Goal: Information Seeking & Learning: Learn about a topic

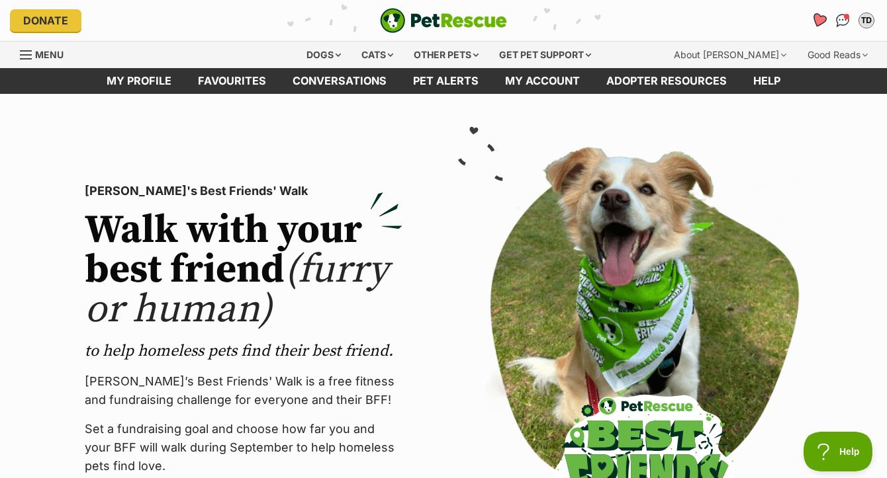
click at [817, 22] on icon "Favourites" at bounding box center [818, 20] width 16 height 15
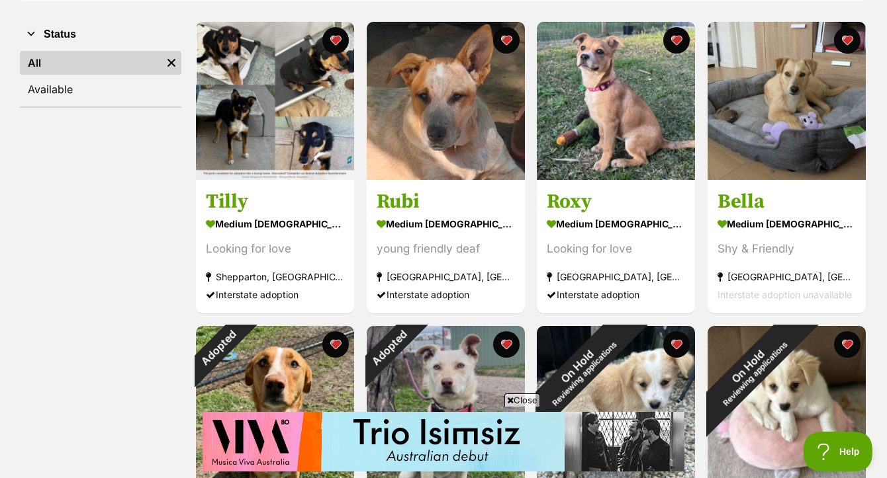
click at [530, 400] on span "Close" at bounding box center [522, 400] width 36 height 13
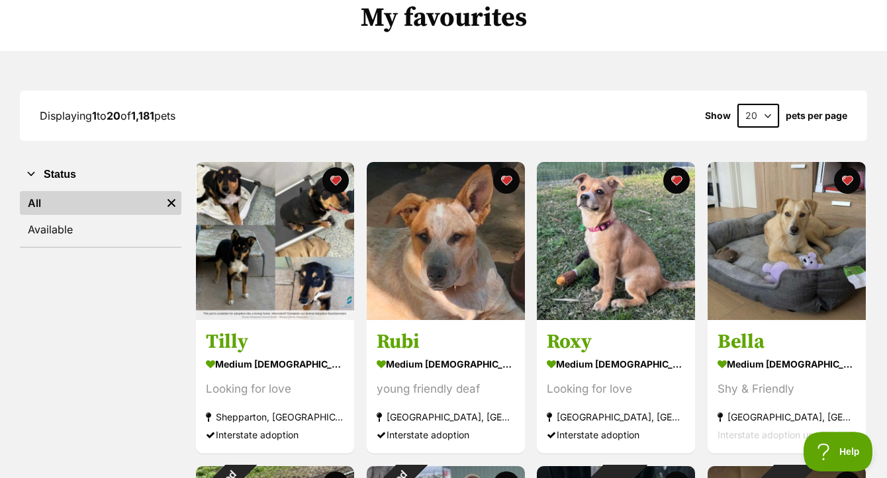
scroll to position [104, 0]
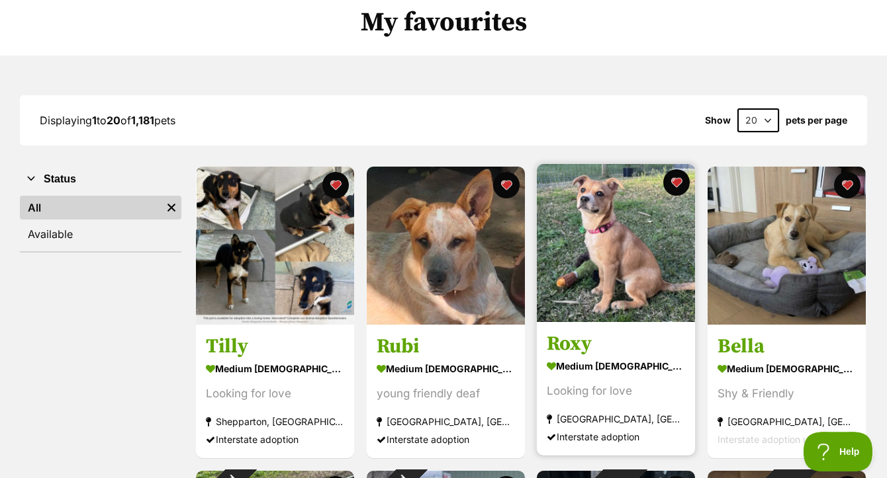
click at [622, 240] on img at bounding box center [616, 243] width 158 height 158
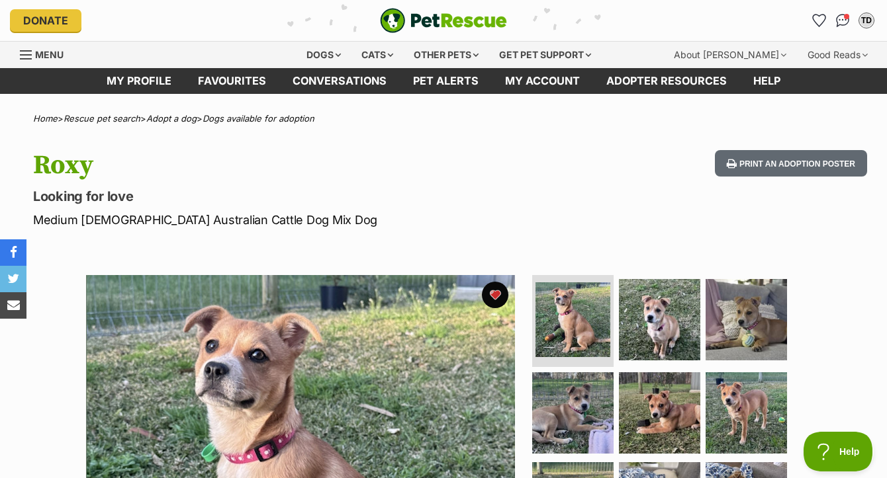
click at [44, 52] on span "Menu" at bounding box center [49, 54] width 28 height 11
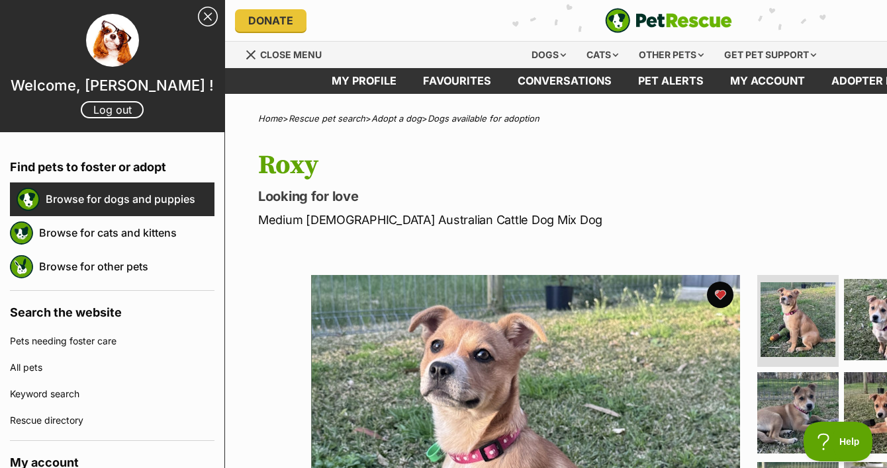
click at [85, 204] on link "Browse for dogs and puppies" at bounding box center [130, 199] width 169 height 28
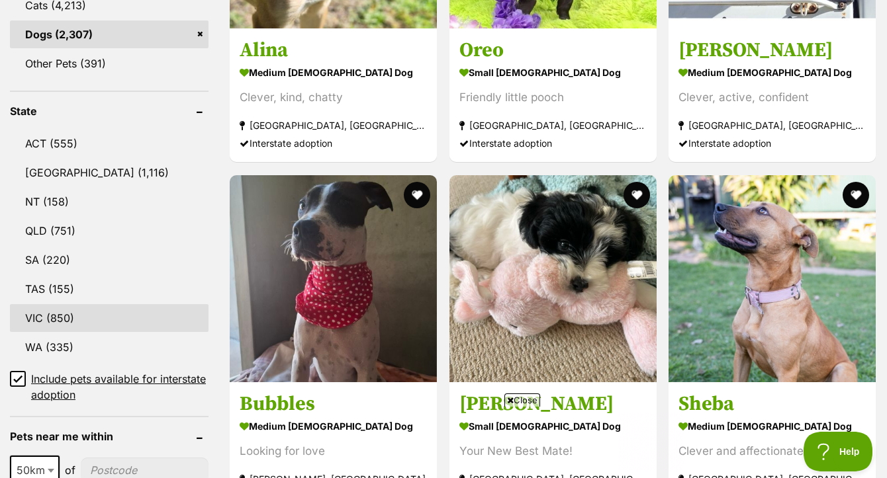
click at [63, 330] on link "VIC (850)" at bounding box center [109, 318] width 198 height 28
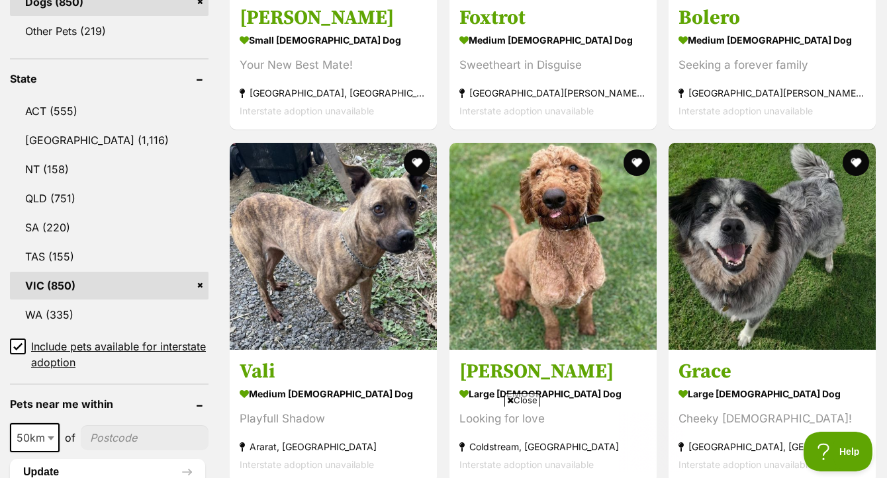
scroll to position [836, 0]
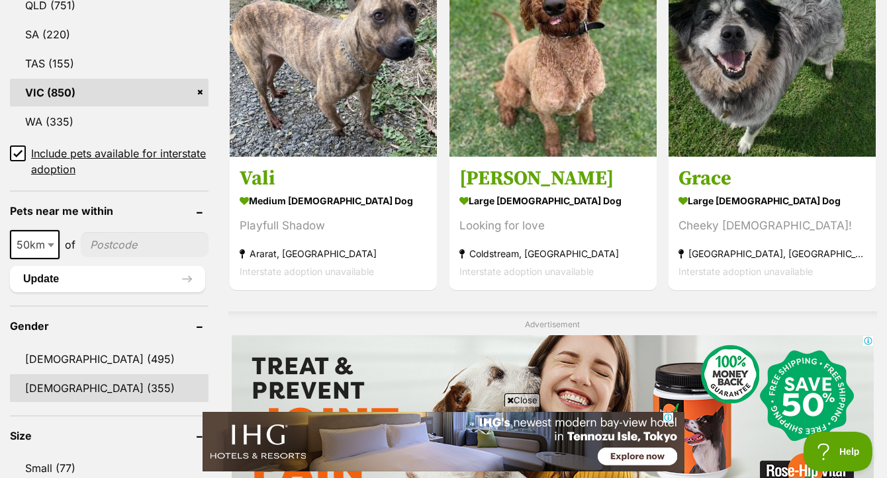
click at [70, 399] on link "[DEMOGRAPHIC_DATA] (355)" at bounding box center [109, 388] width 198 height 28
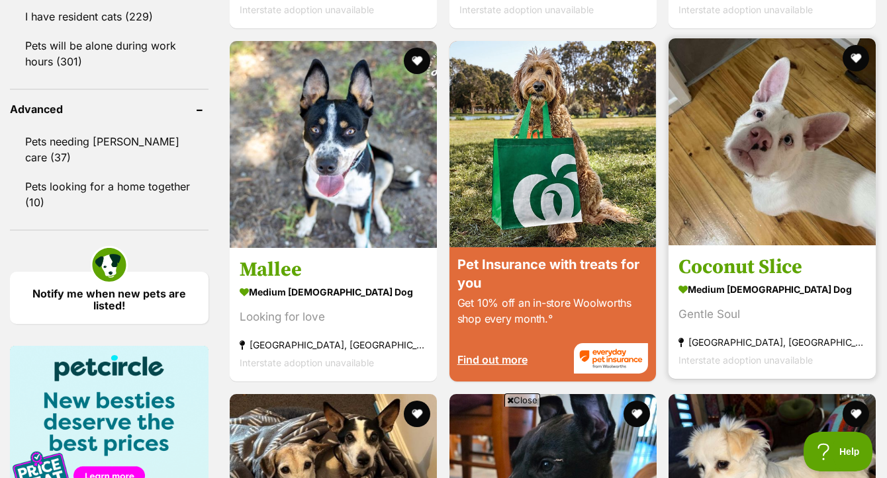
click at [791, 149] on img at bounding box center [771, 141] width 207 height 207
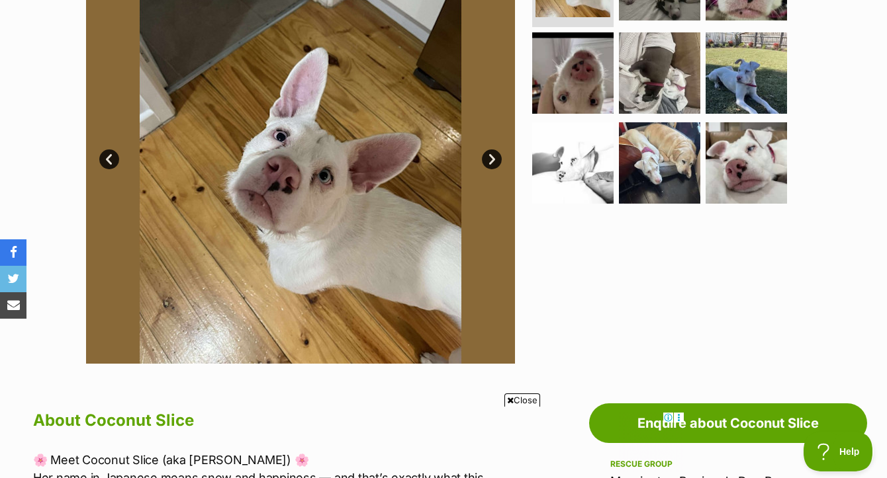
scroll to position [338, 0]
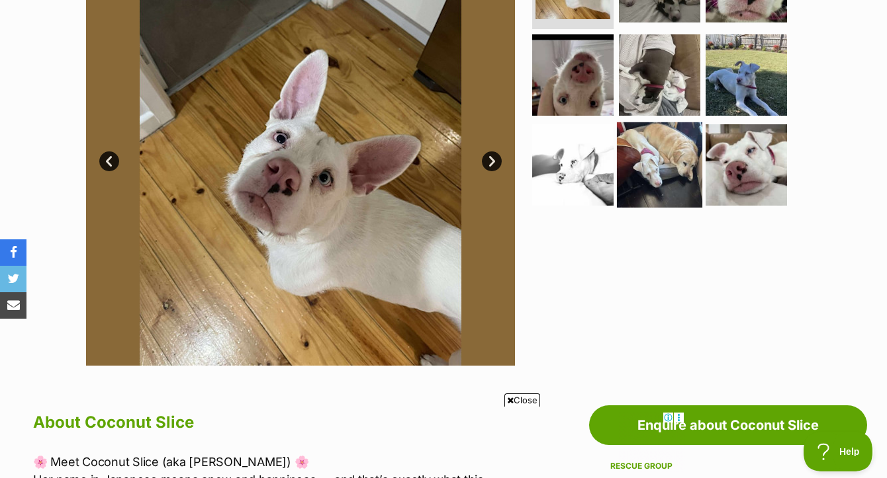
click at [672, 159] on img at bounding box center [659, 164] width 85 height 85
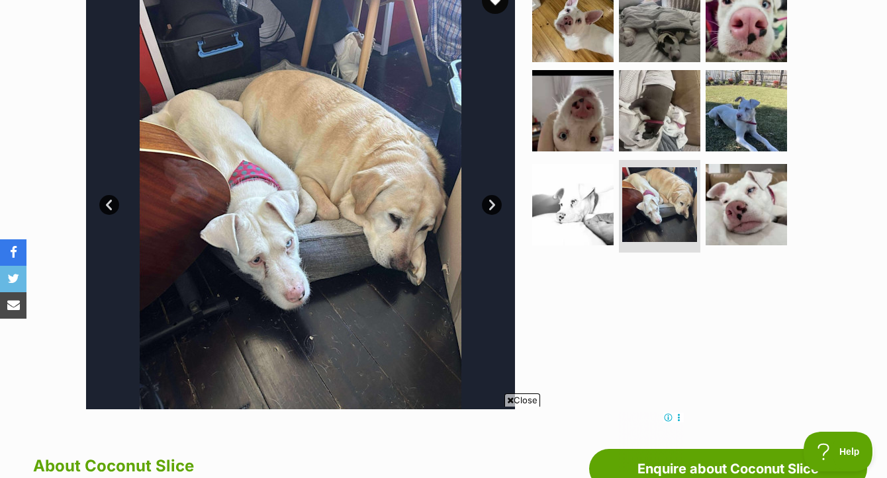
scroll to position [275, 0]
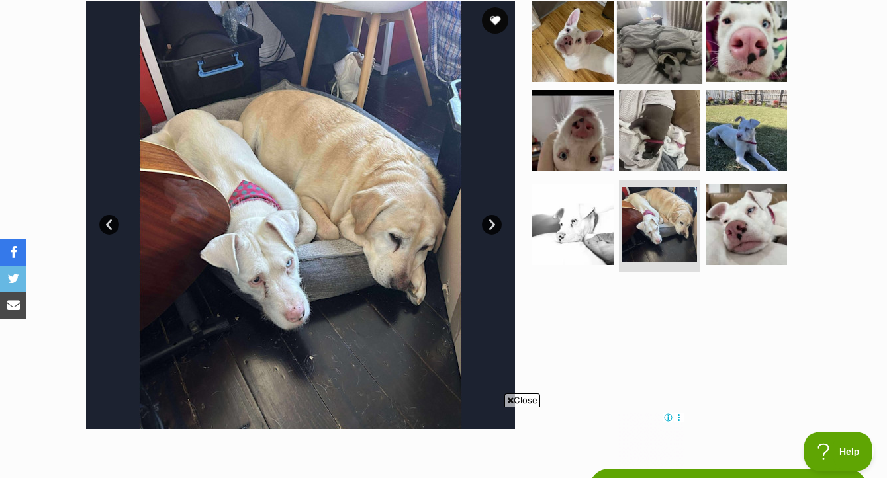
click at [643, 67] on img at bounding box center [659, 40] width 85 height 85
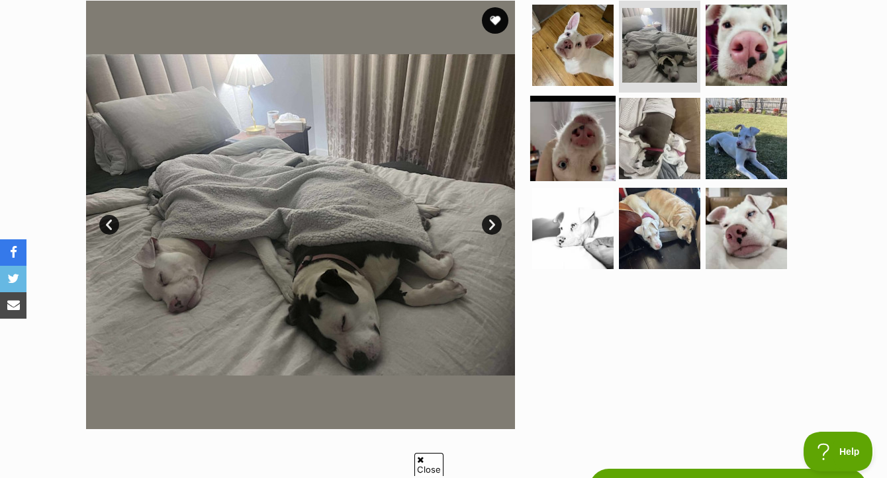
click at [588, 148] on img at bounding box center [572, 138] width 85 height 85
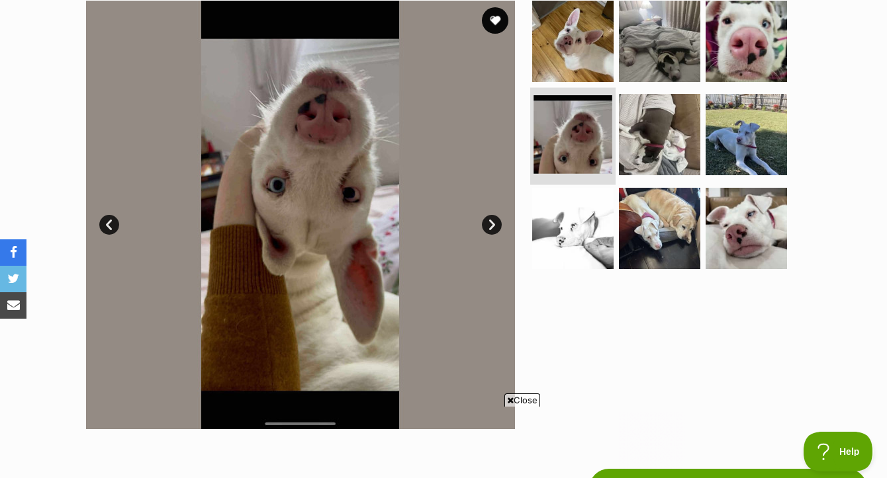
scroll to position [0, 0]
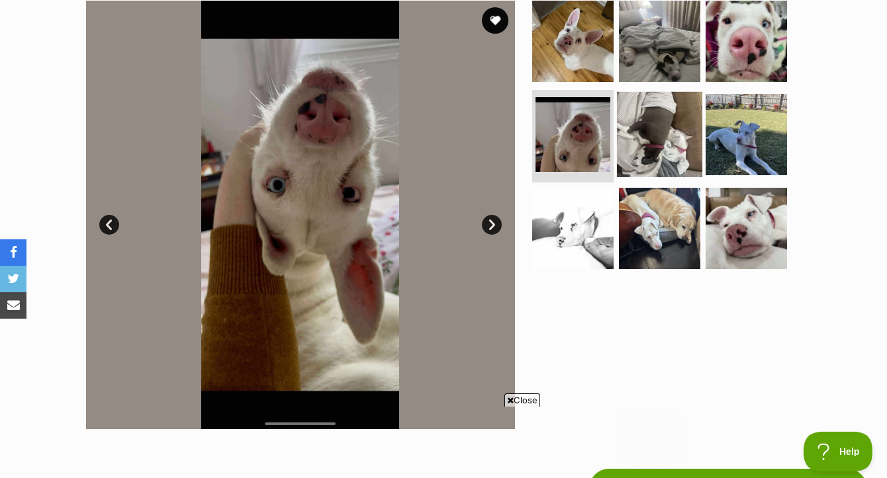
click at [664, 155] on img at bounding box center [659, 134] width 85 height 85
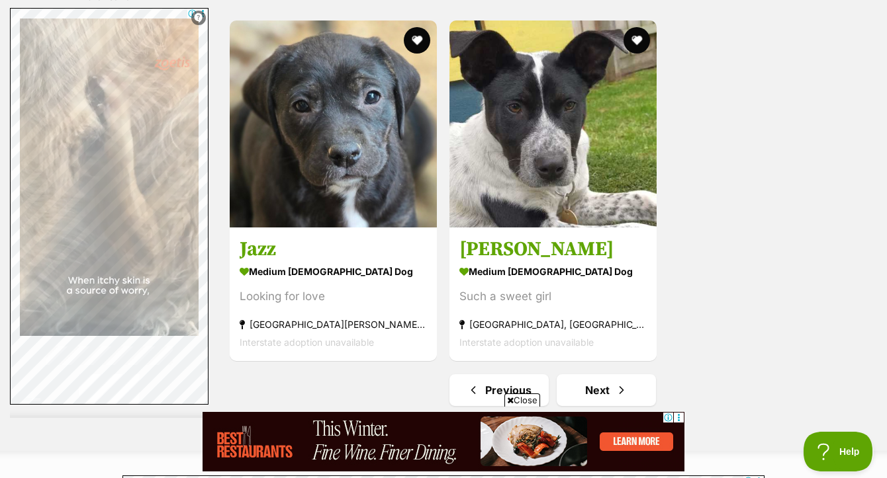
scroll to position [3156, 0]
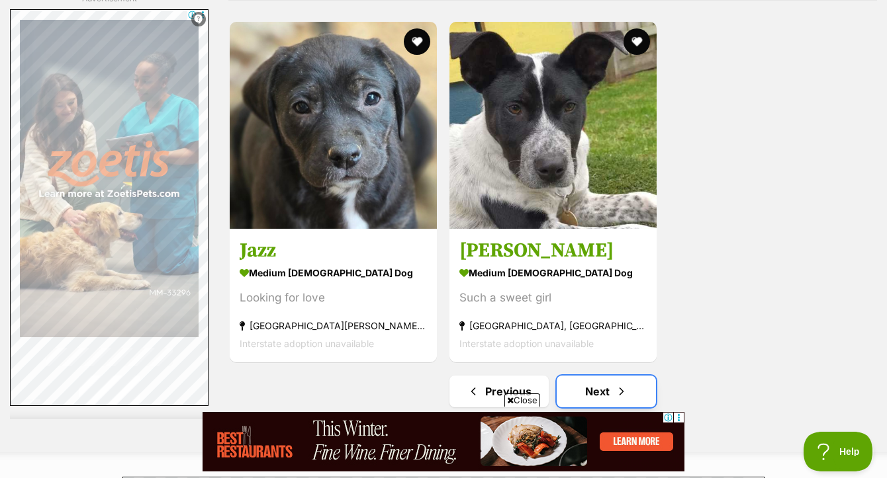
click at [588, 380] on link "Next" at bounding box center [605, 392] width 99 height 32
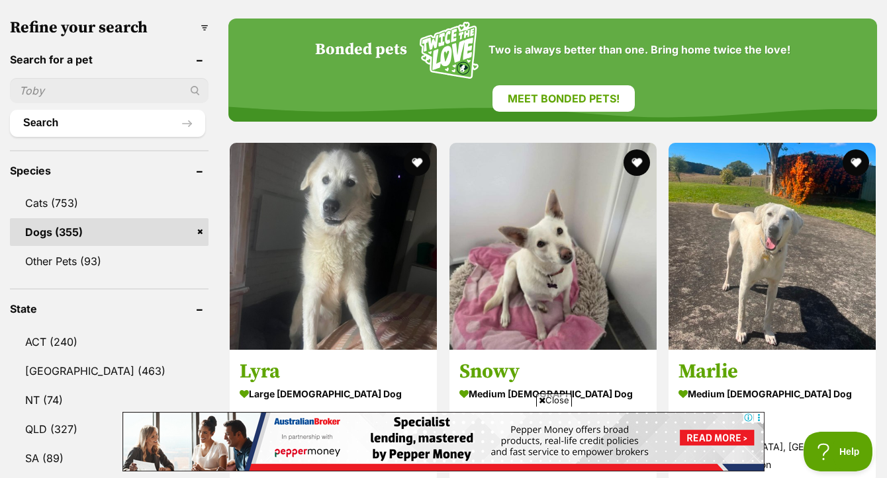
click at [566, 402] on span "Close" at bounding box center [554, 400] width 36 height 13
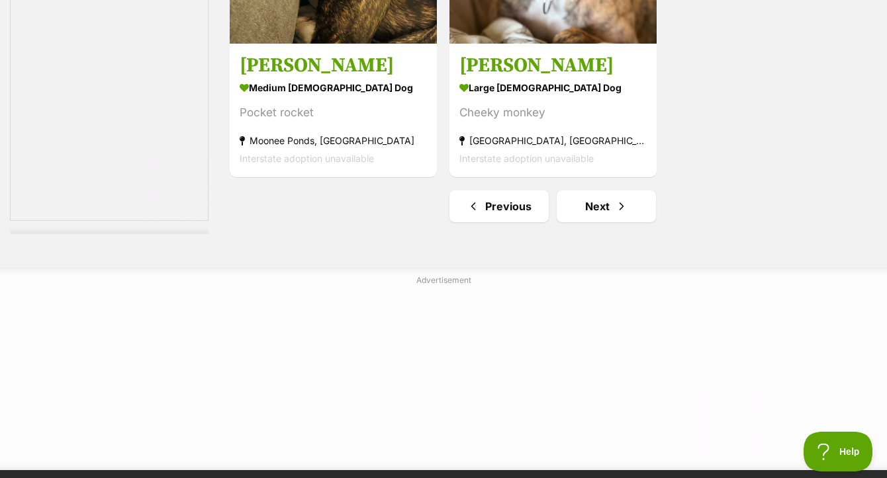
scroll to position [3500, 0]
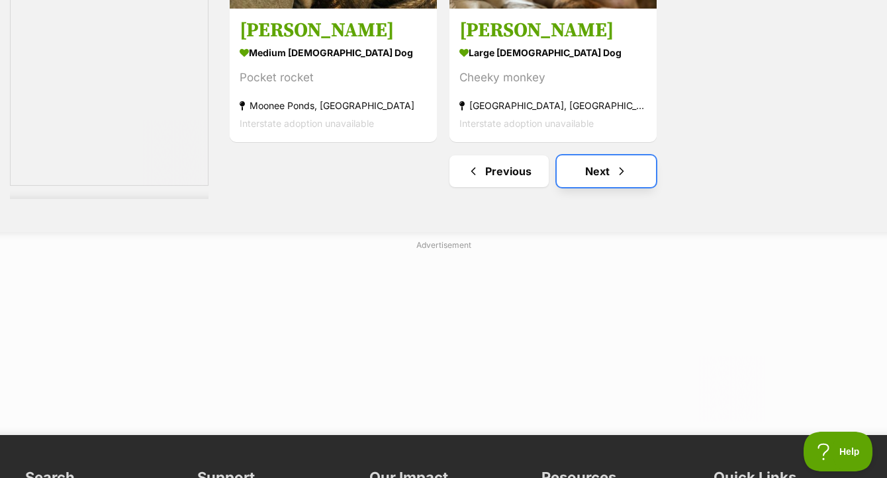
click at [606, 160] on link "Next" at bounding box center [605, 171] width 99 height 32
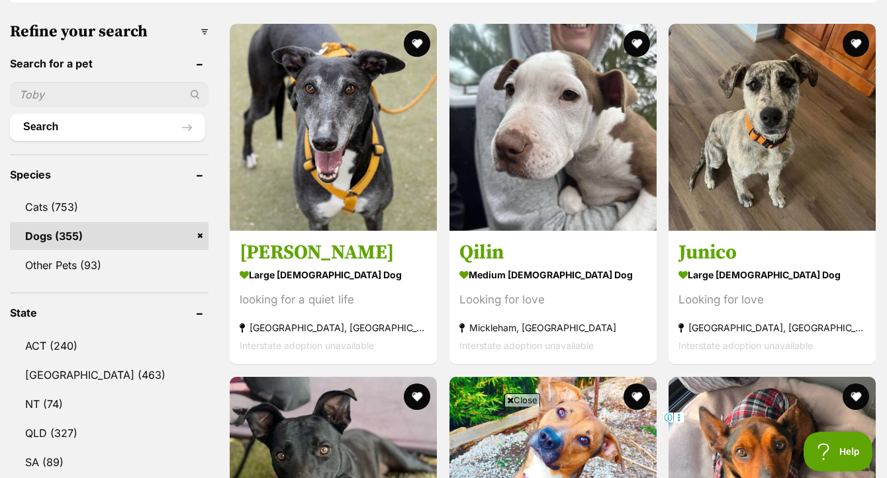
click at [528, 398] on span "Close" at bounding box center [522, 400] width 36 height 13
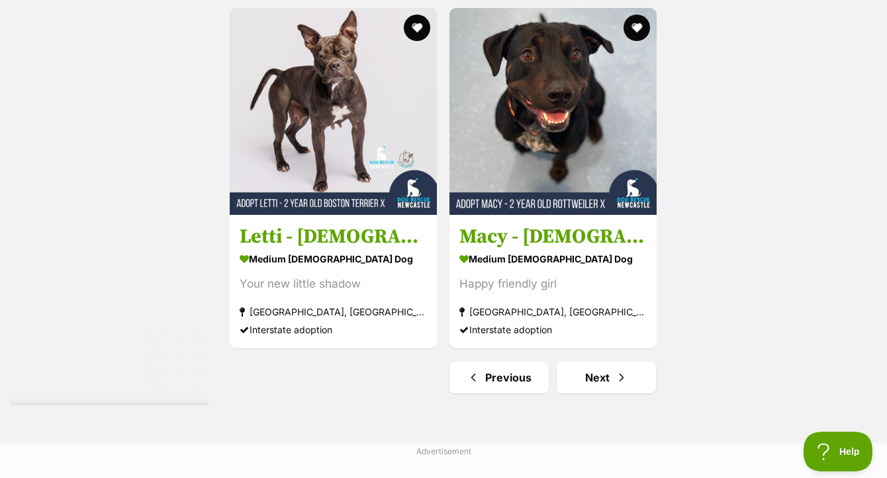
scroll to position [3171, 0]
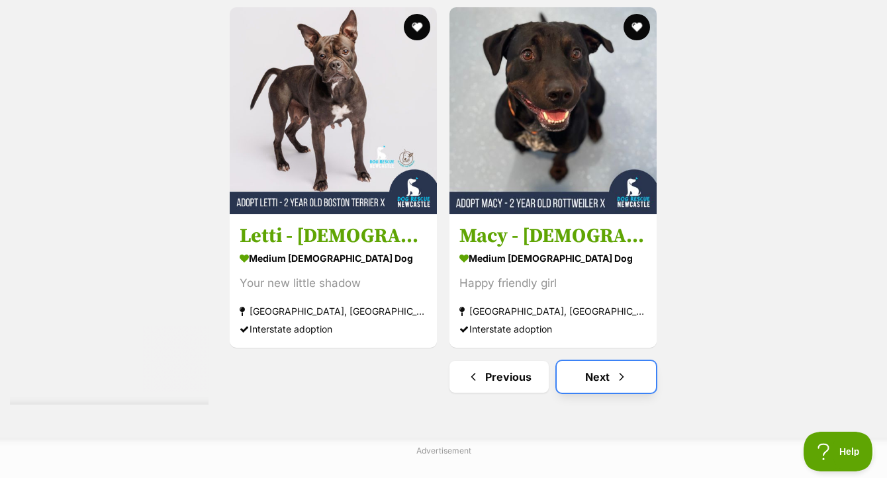
click at [606, 361] on link "Next" at bounding box center [605, 377] width 99 height 32
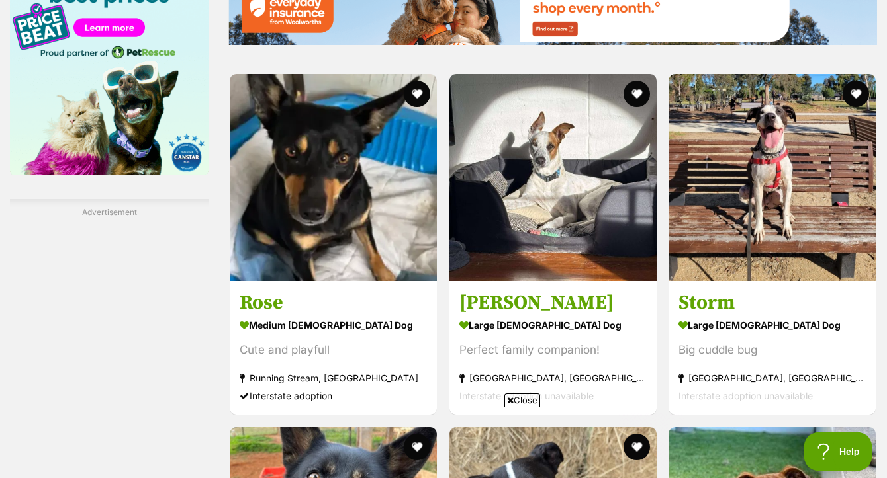
click at [521, 401] on span "Close" at bounding box center [522, 400] width 36 height 13
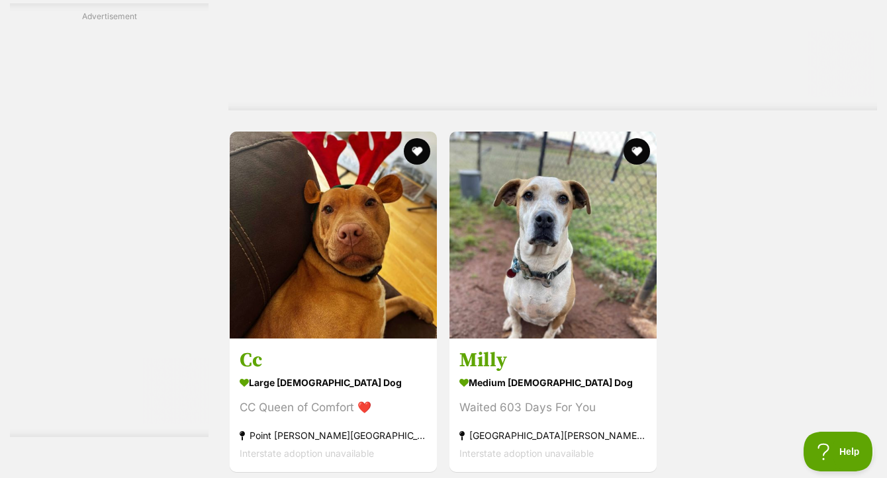
scroll to position [3079, 0]
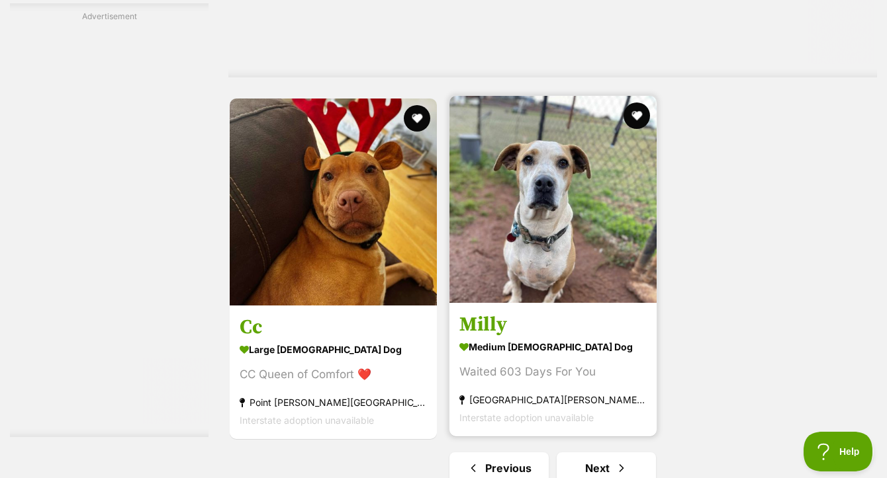
click at [573, 207] on img at bounding box center [552, 199] width 207 height 207
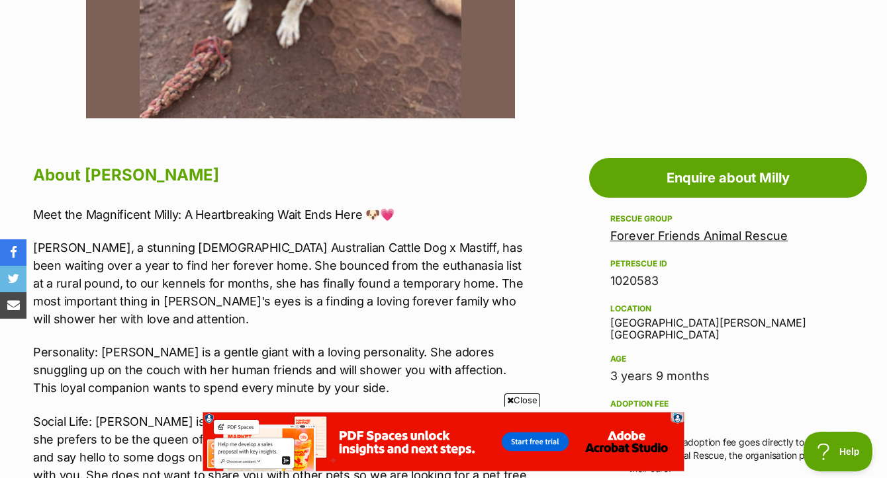
scroll to position [613, 0]
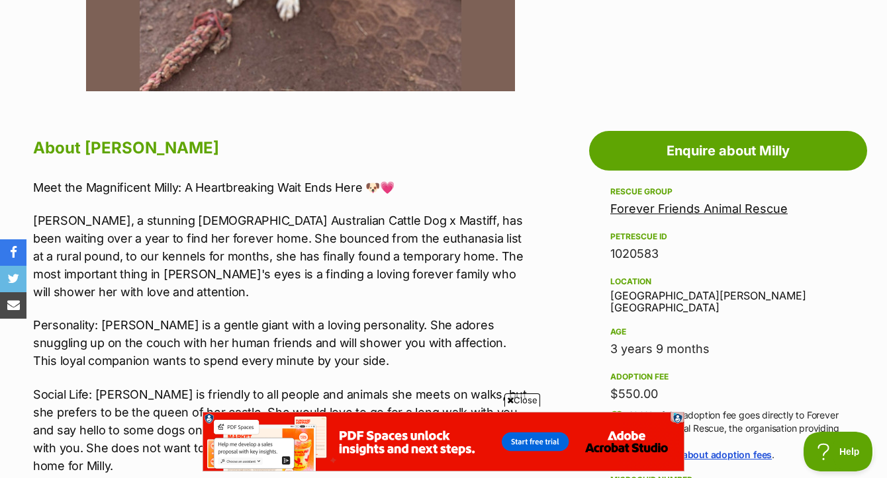
click at [525, 401] on span "Close" at bounding box center [522, 400] width 36 height 13
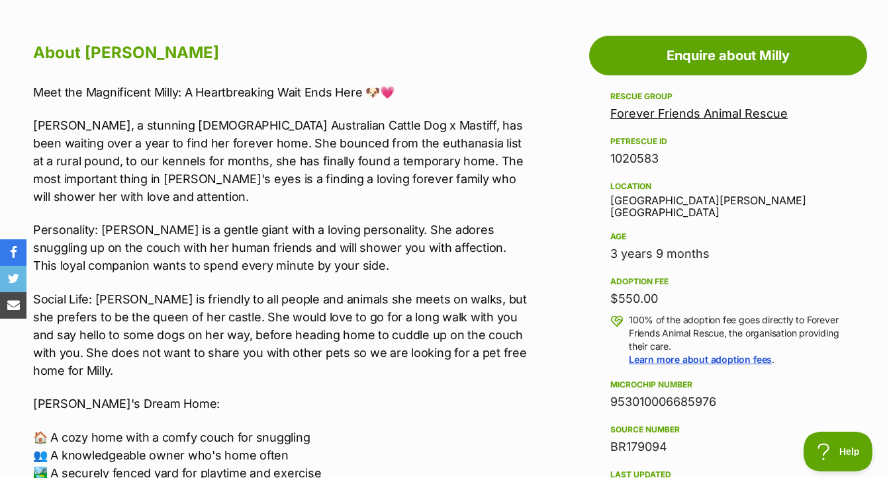
scroll to position [709, 0]
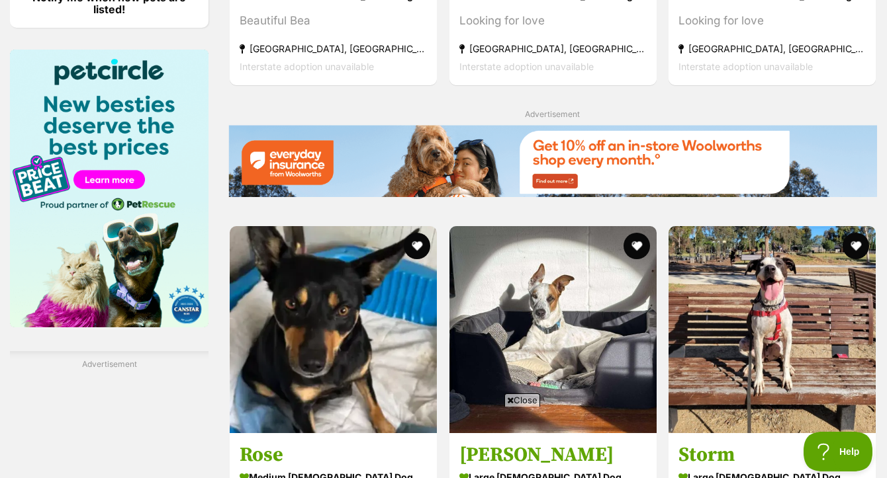
click at [534, 401] on span "Close" at bounding box center [522, 400] width 36 height 13
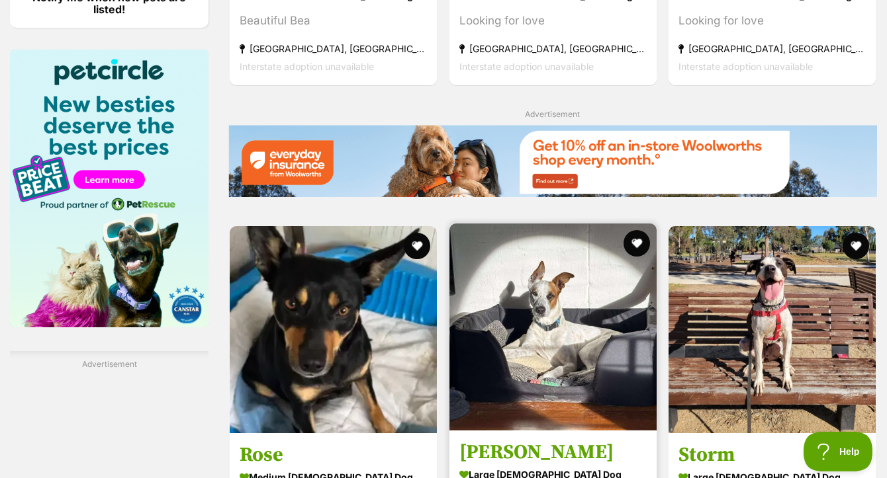
scroll to position [2090, 0]
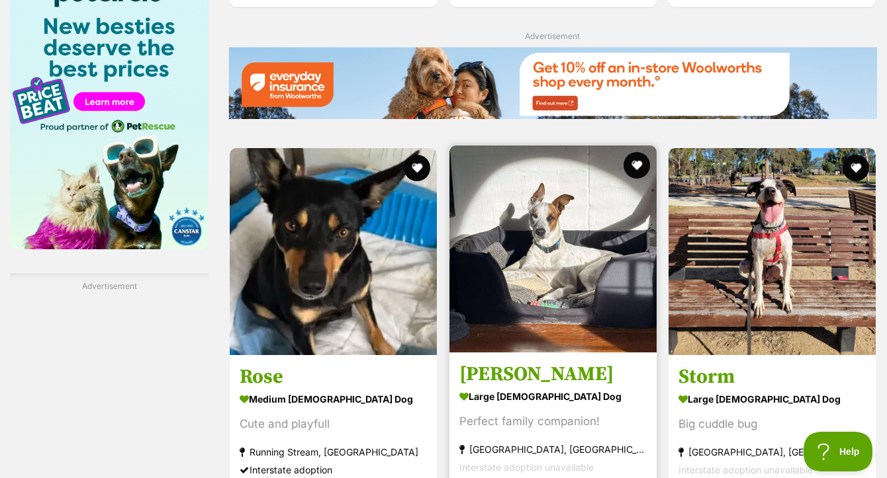
click at [536, 278] on img at bounding box center [552, 249] width 207 height 207
click at [580, 231] on img at bounding box center [552, 249] width 207 height 207
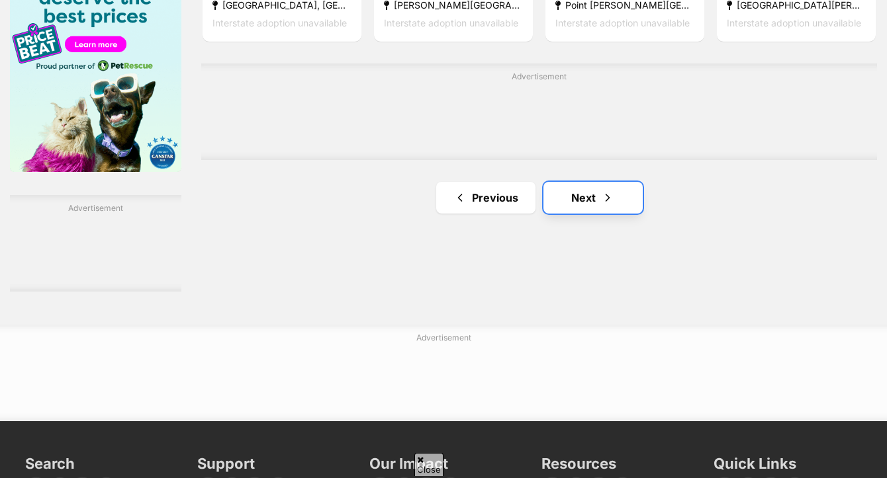
click at [585, 182] on link "Next" at bounding box center [592, 198] width 99 height 32
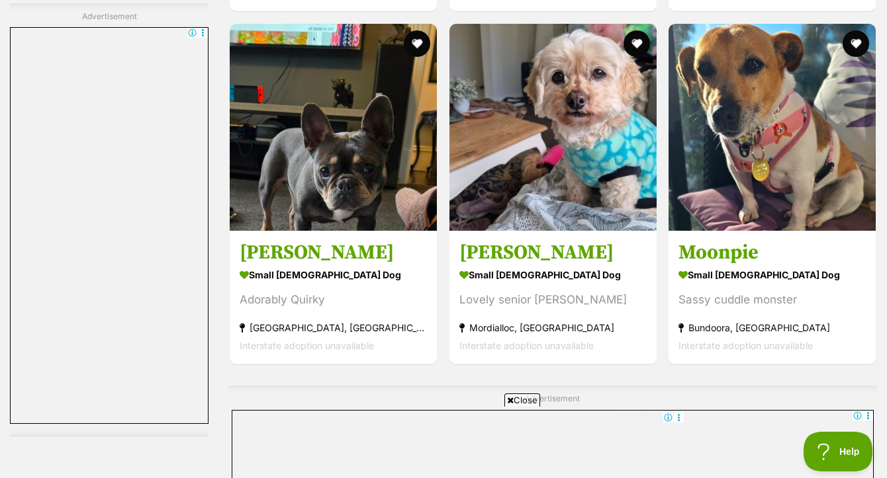
scroll to position [3438, 0]
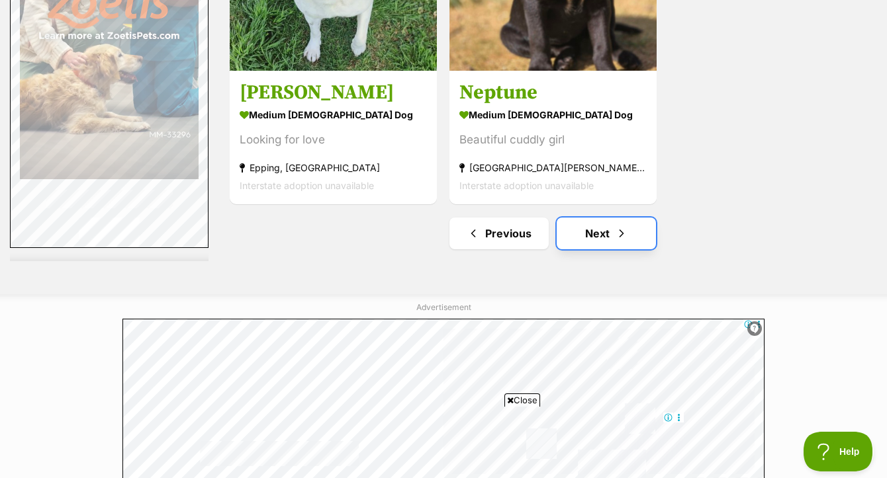
click at [586, 218] on link "Next" at bounding box center [605, 234] width 99 height 32
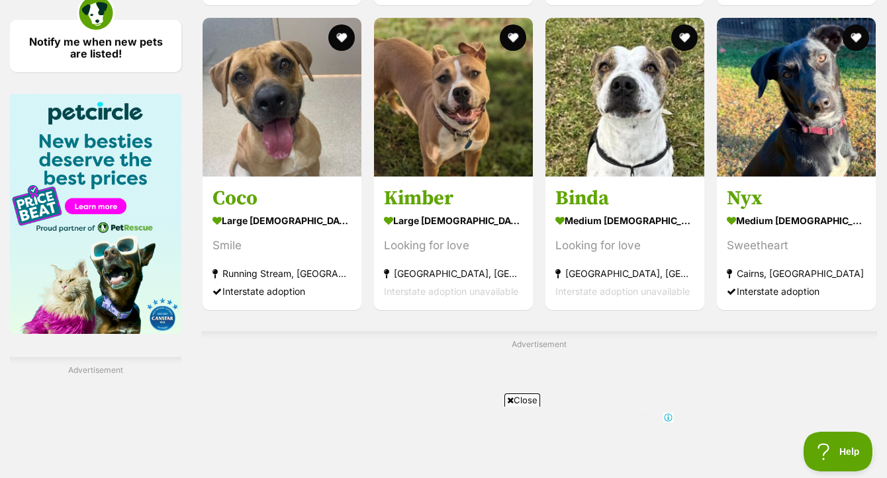
scroll to position [2488, 0]
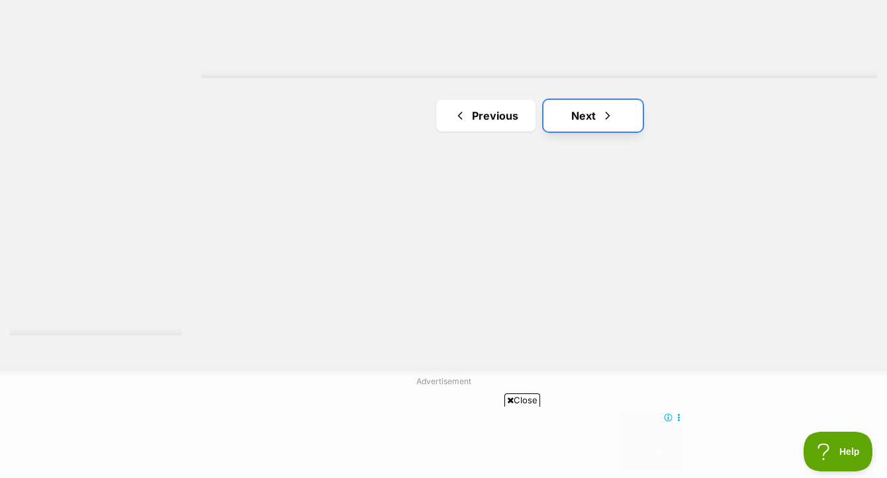
click at [579, 105] on link "Next" at bounding box center [592, 116] width 99 height 32
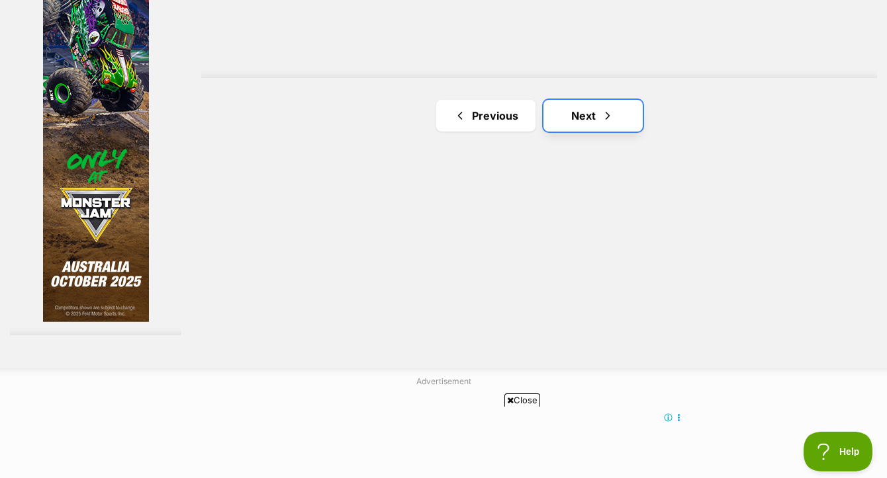
scroll to position [0, 0]
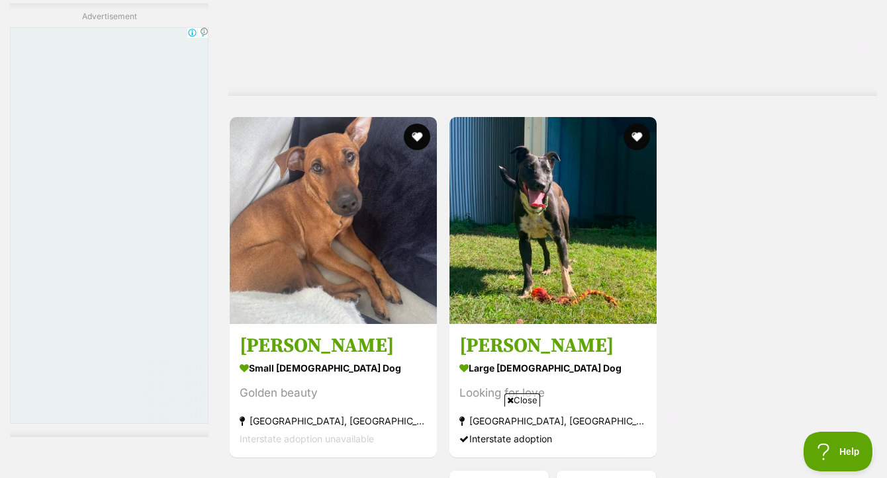
scroll to position [3386, 0]
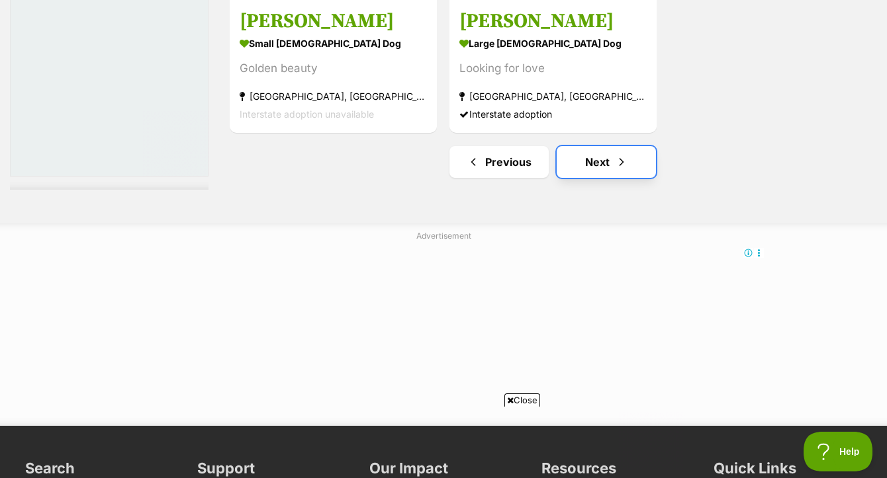
click at [615, 154] on span "Next page" at bounding box center [621, 162] width 13 height 16
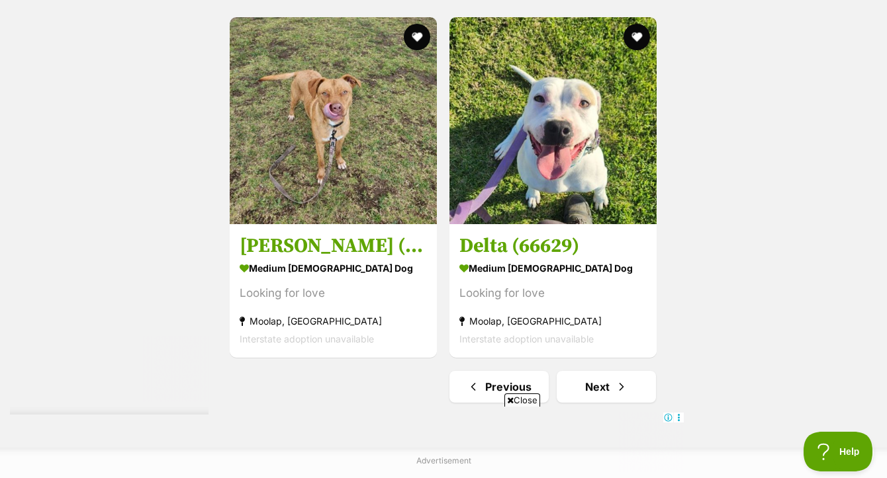
scroll to position [3339, 0]
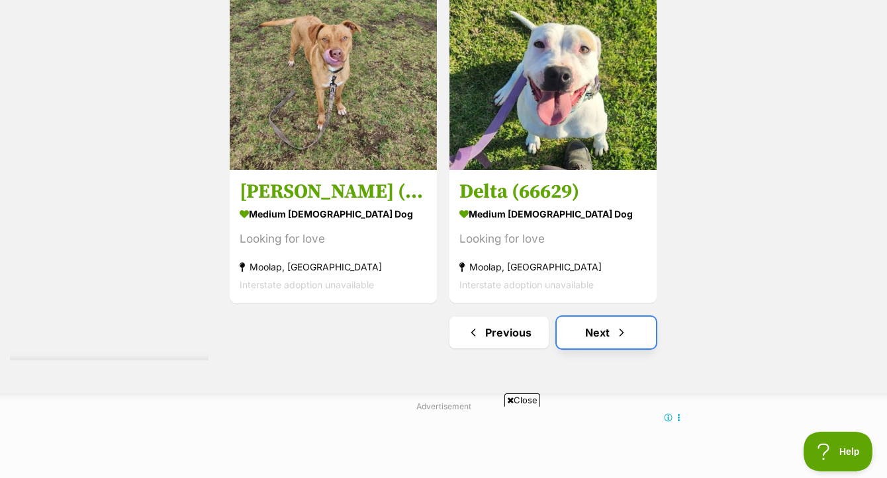
click at [621, 325] on span "Next page" at bounding box center [621, 333] width 13 height 16
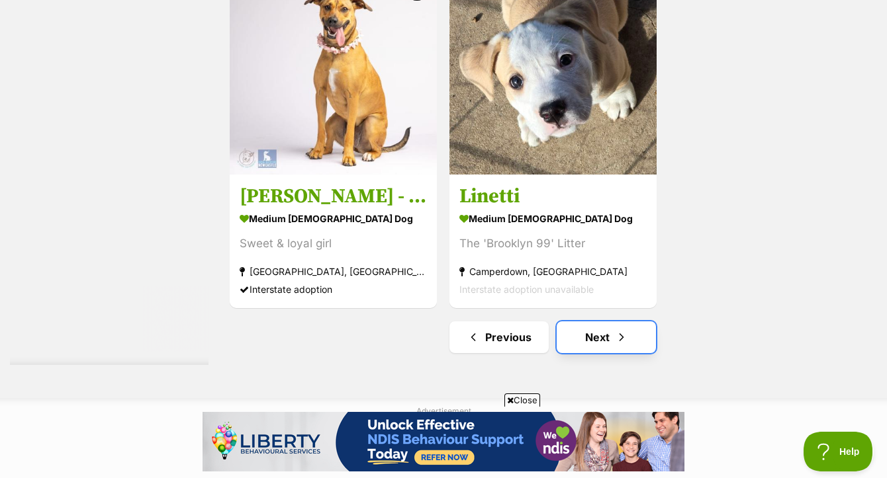
click at [603, 322] on link "Next" at bounding box center [605, 338] width 99 height 32
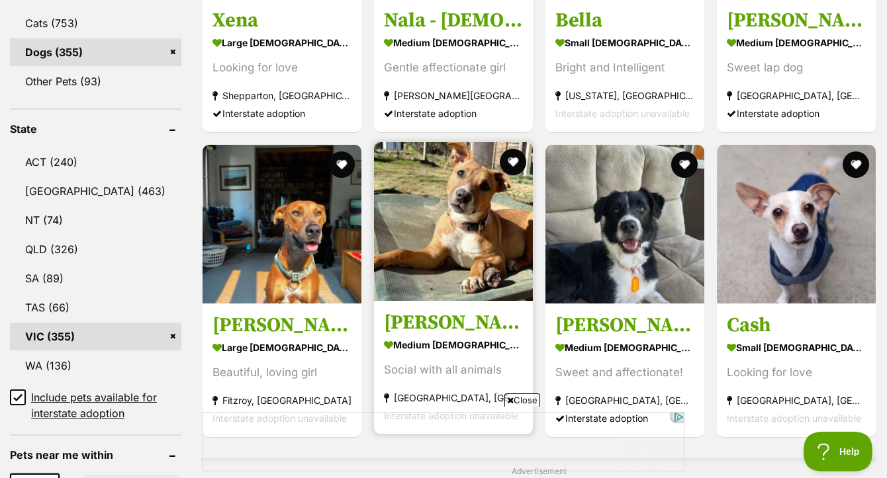
scroll to position [625, 0]
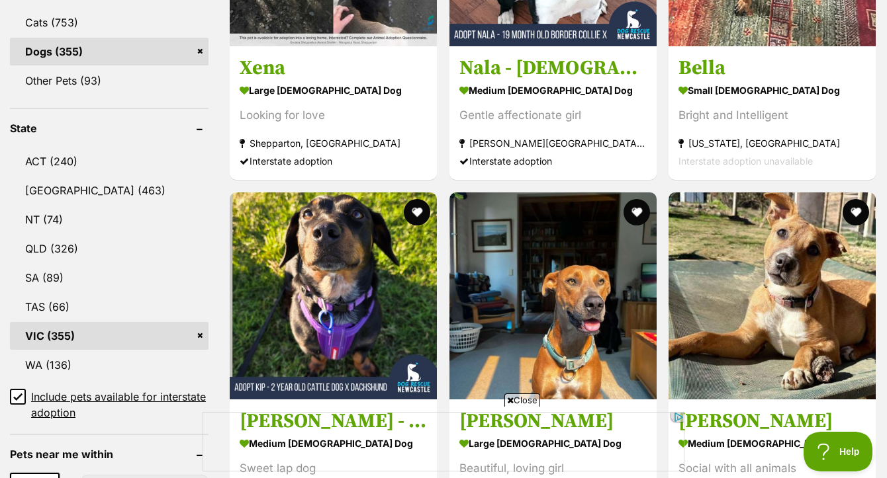
click at [522, 403] on span "Close" at bounding box center [522, 400] width 36 height 13
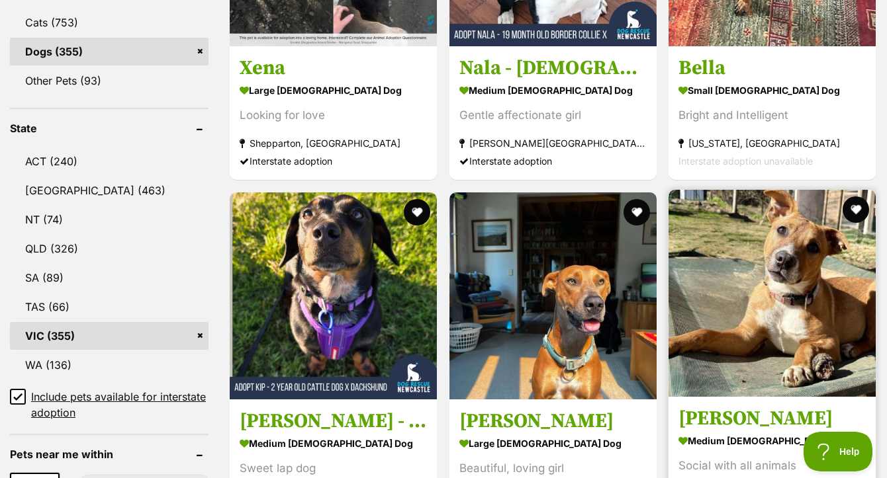
click at [756, 285] on img at bounding box center [771, 293] width 207 height 207
click at [799, 258] on img at bounding box center [771, 293] width 207 height 207
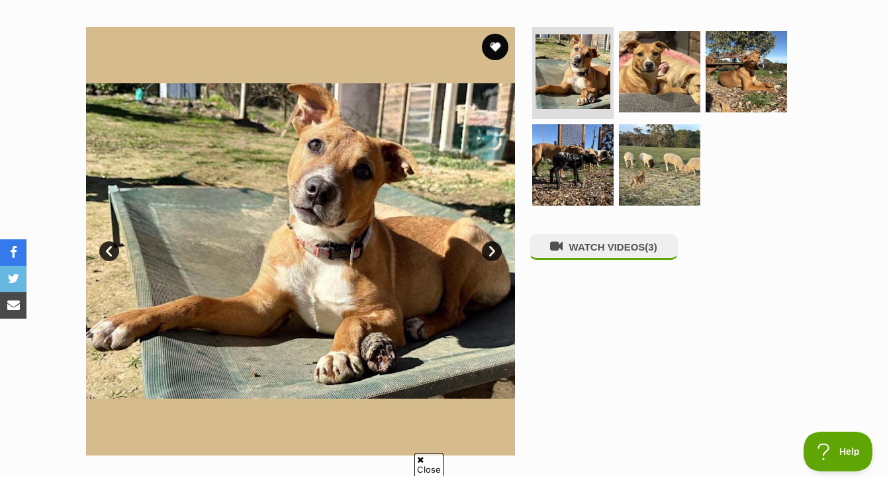
scroll to position [157, 0]
